Goal: Transaction & Acquisition: Purchase product/service

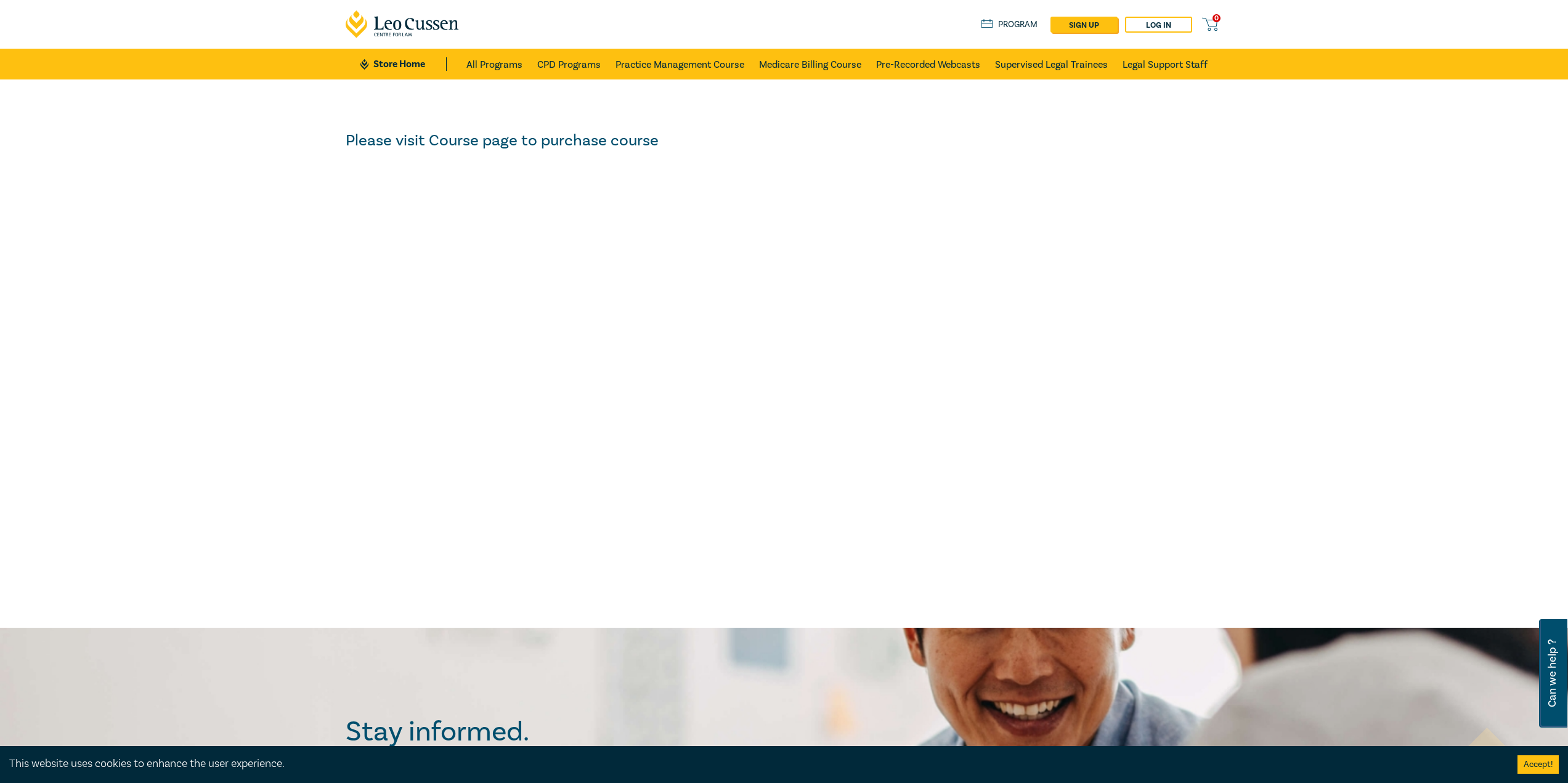
click at [533, 60] on li "CPD Programs" at bounding box center [569, 63] width 78 height 31
click at [554, 65] on link "CPD Programs" at bounding box center [569, 63] width 63 height 31
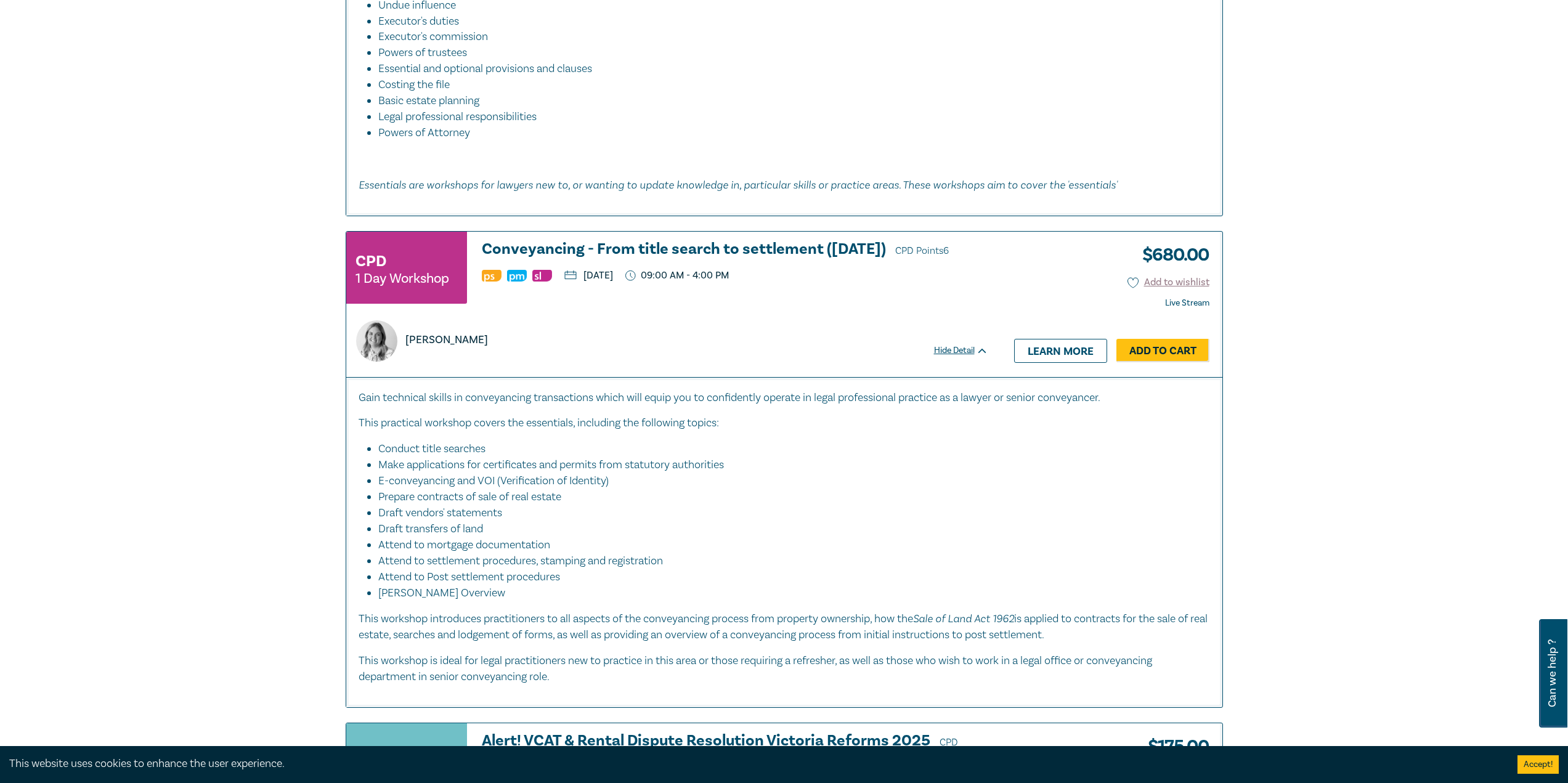
scroll to position [1109, 0]
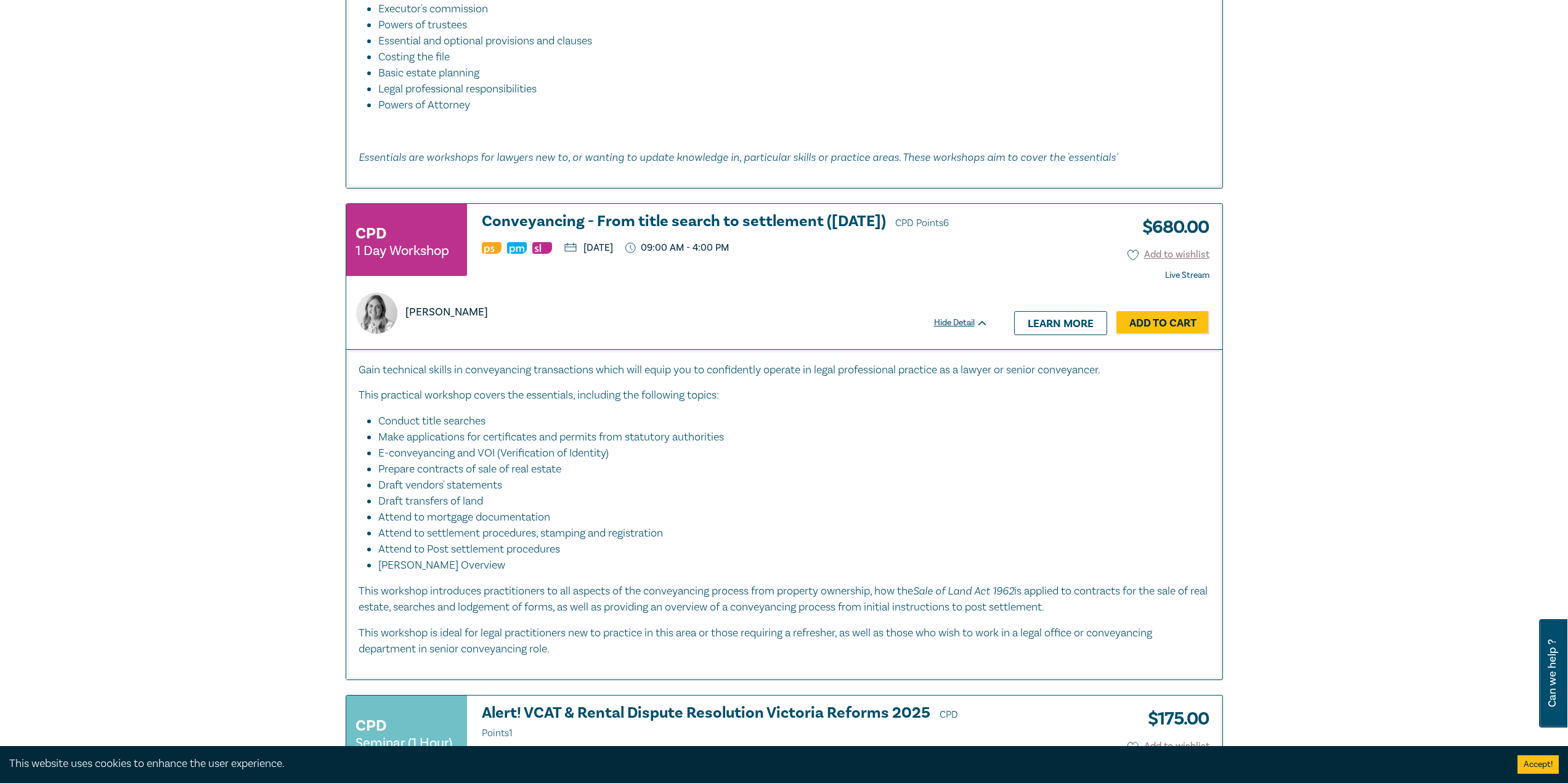
click at [525, 224] on h3 "Conveyancing - From title search to settlement ([DATE]) CPD Points 6" at bounding box center [735, 222] width 507 height 18
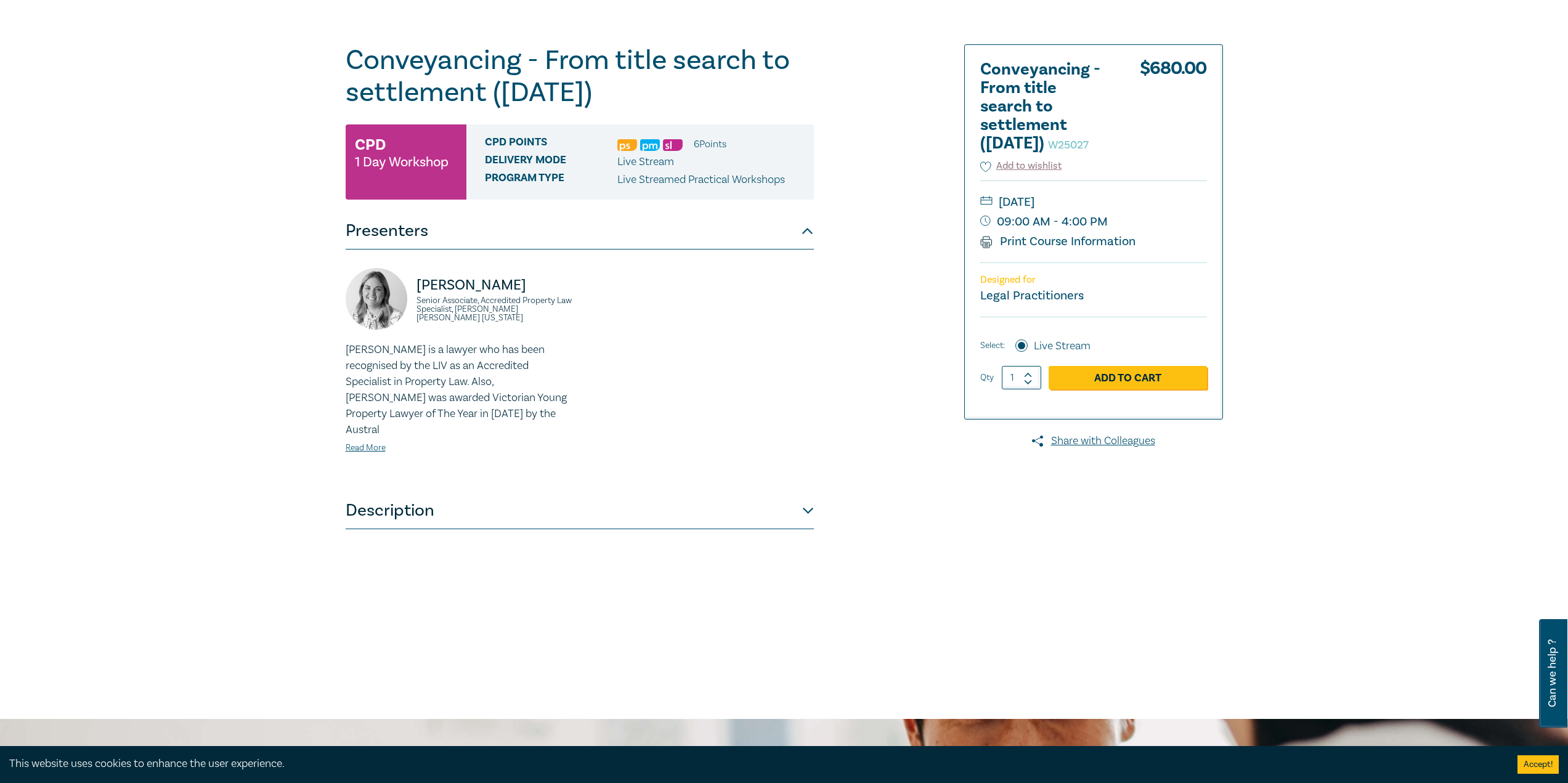
scroll to position [124, 0]
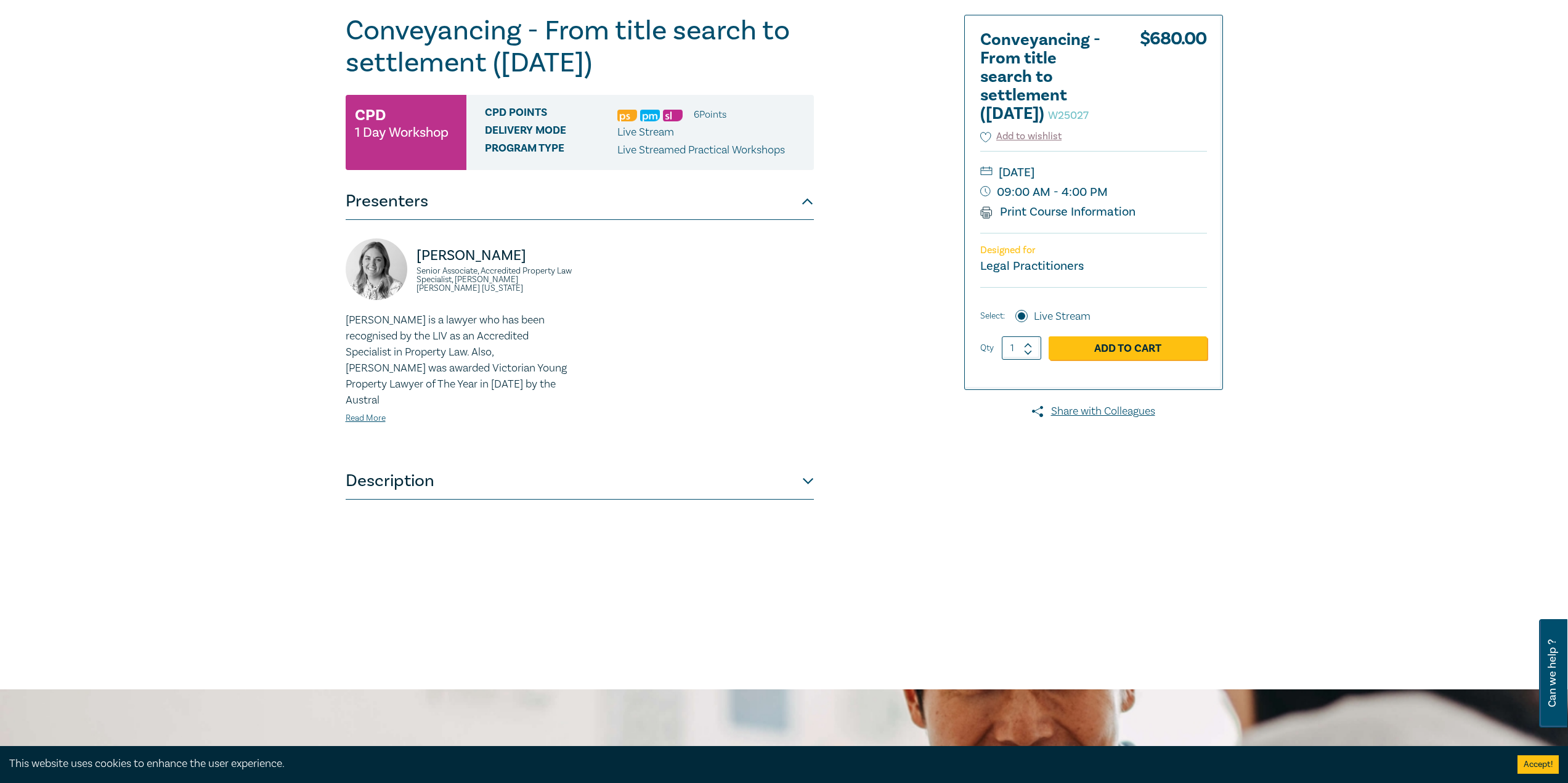
click at [1097, 359] on link "Add to Cart" at bounding box center [1127, 348] width 158 height 24
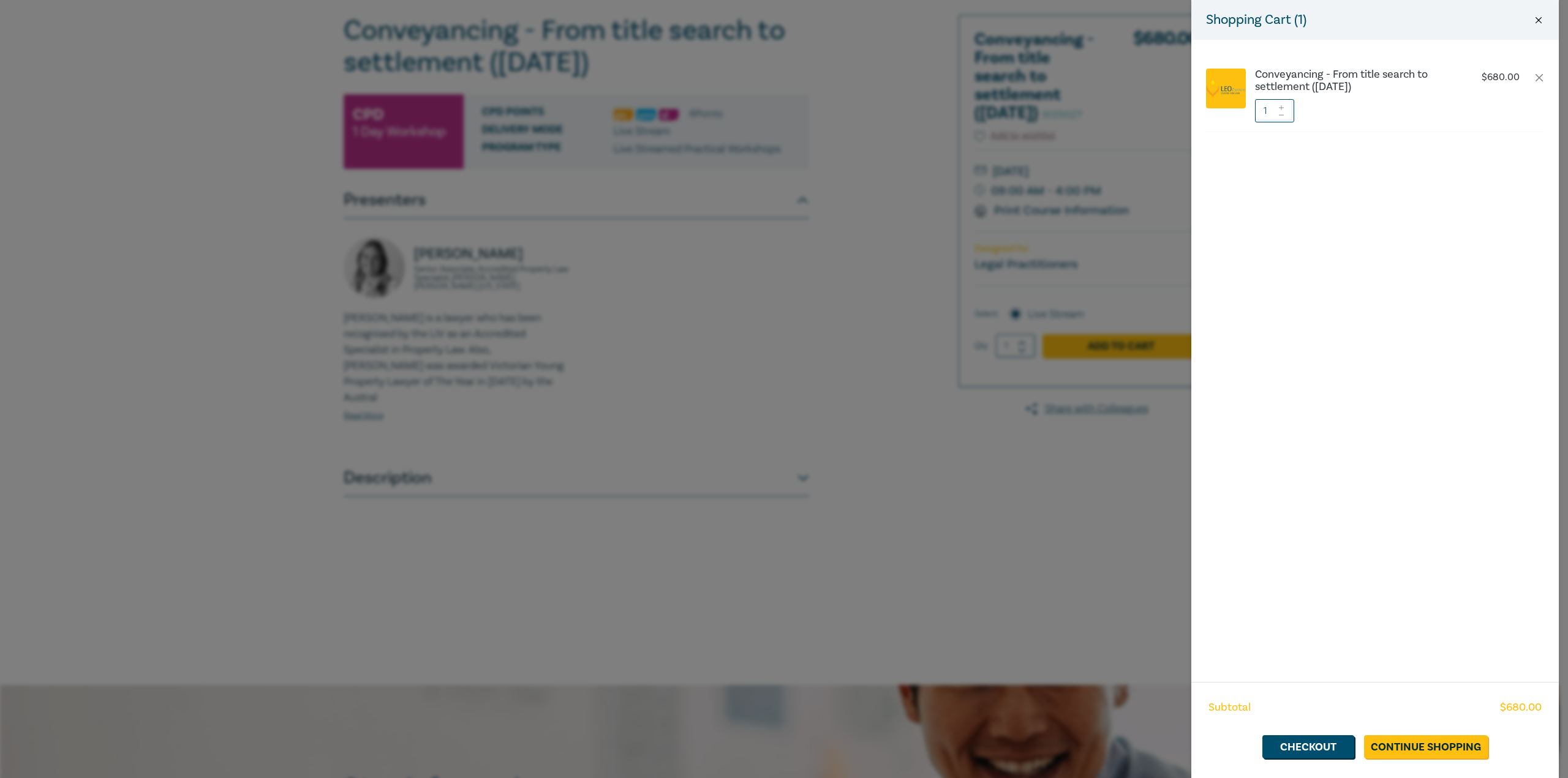
click at [1542, 15] on button "Close" at bounding box center [1538, 20] width 11 height 11
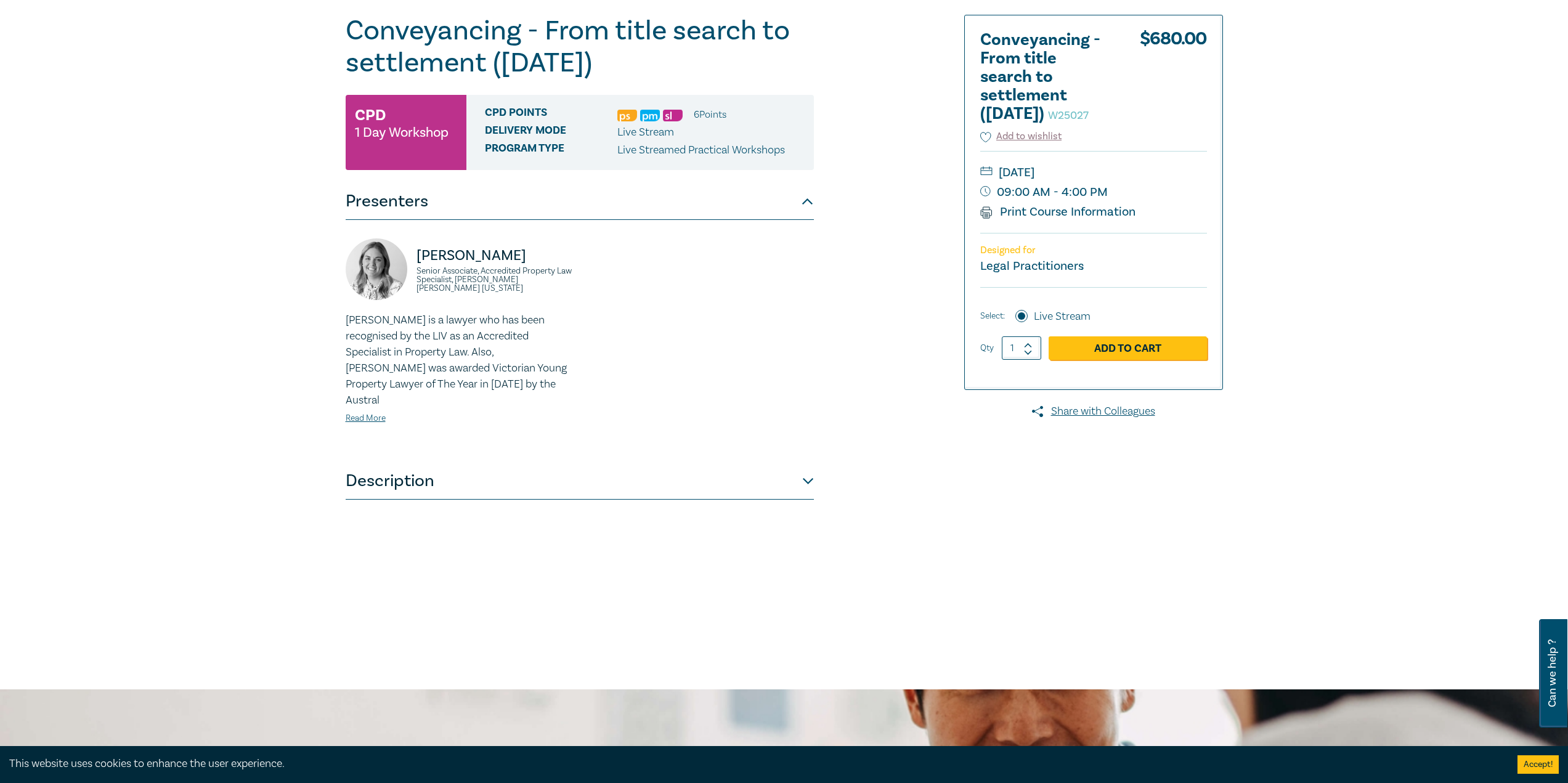
click at [410, 463] on button "Description" at bounding box center [580, 481] width 468 height 37
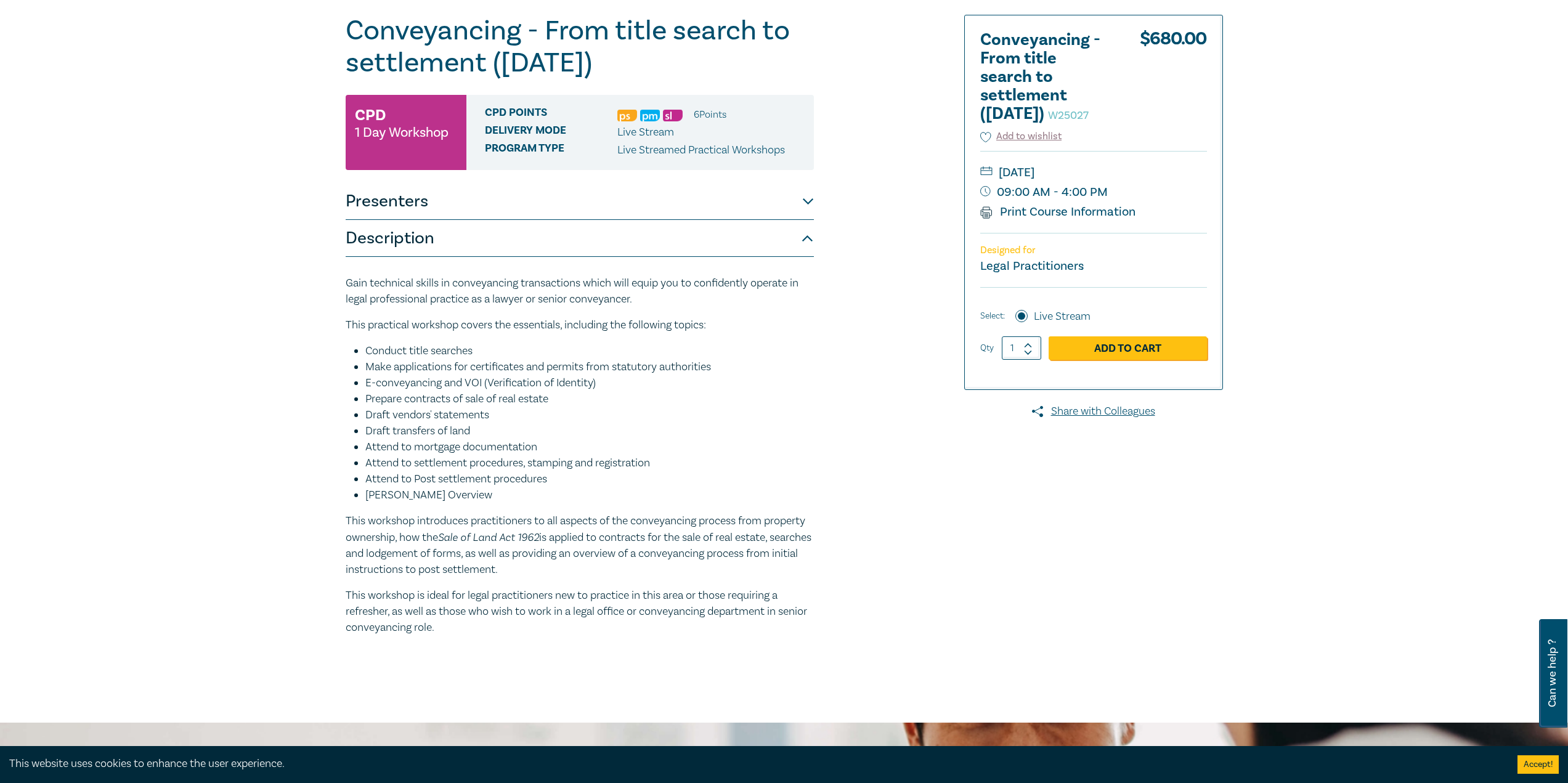
click at [505, 218] on button "Presenters" at bounding box center [580, 201] width 468 height 37
